Goal: Task Accomplishment & Management: Manage account settings

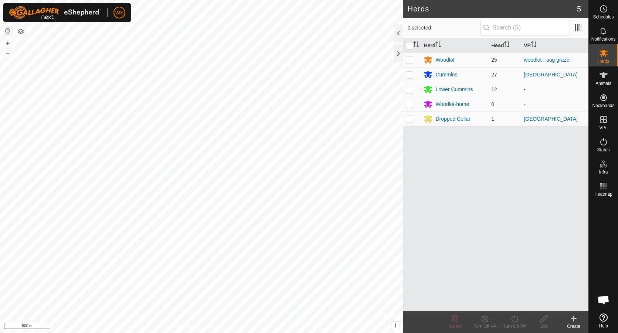
click at [409, 75] on p-checkbox at bounding box center [409, 75] width 7 height 6
checkbox input "true"
click at [605, 150] on span "Status" at bounding box center [602, 150] width 13 height 4
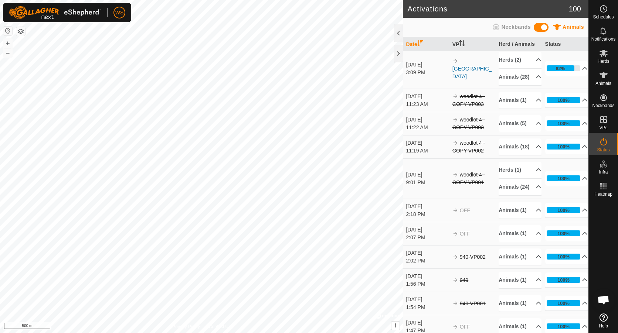
scroll to position [369, 0]
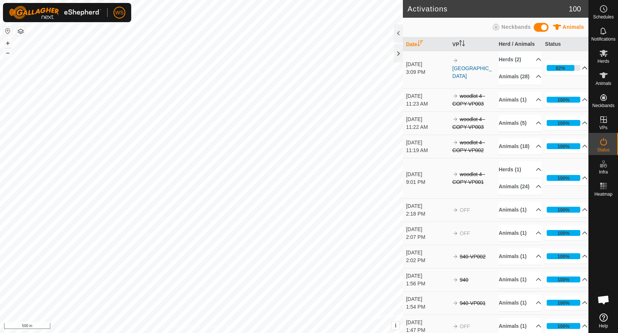
click at [574, 75] on p-accordion-header "82%" at bounding box center [566, 68] width 43 height 15
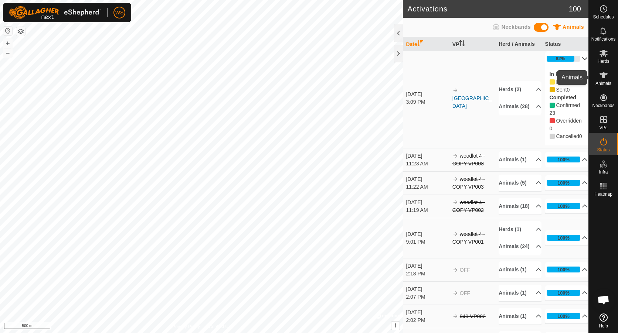
click at [602, 78] on icon at bounding box center [603, 75] width 8 height 6
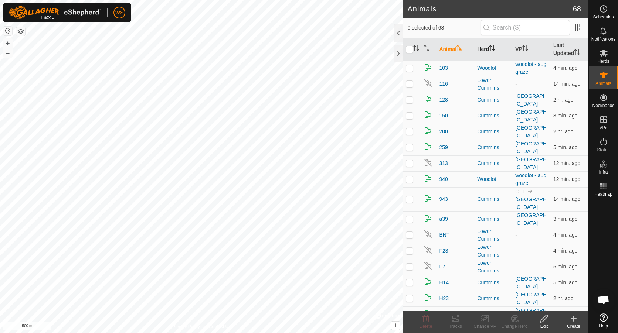
click at [483, 50] on th "Herd" at bounding box center [493, 49] width 38 height 22
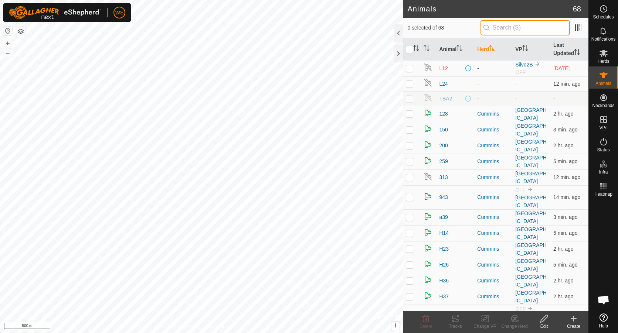
click at [519, 32] on input "text" at bounding box center [524, 28] width 89 height 16
type input "Cummins"
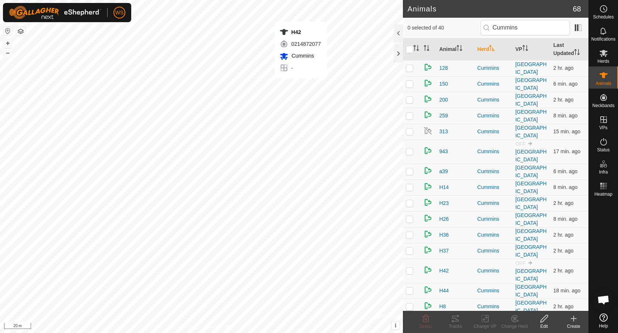
checkbox input "true"
